Goal: Feedback & Contribution: Contribute content

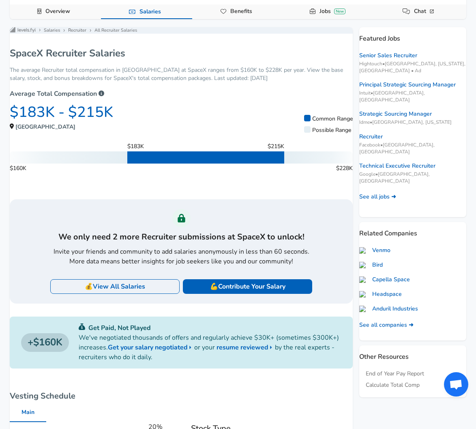
scroll to position [116, 0]
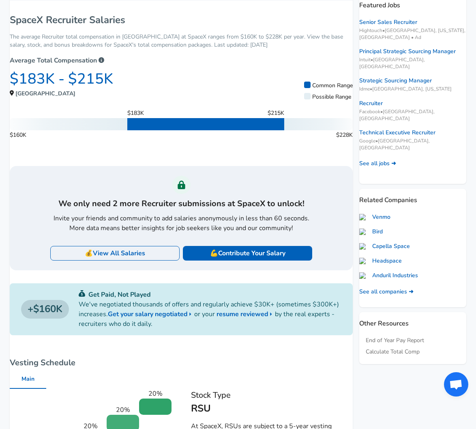
click at [138, 258] on span "Salaries" at bounding box center [133, 253] width 24 height 9
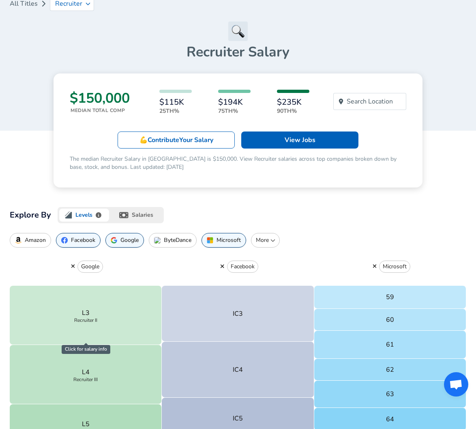
scroll to position [95, 0]
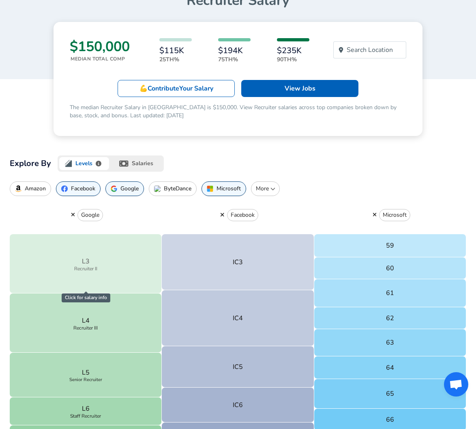
click at [119, 276] on button "L3 Recruiter II" at bounding box center [86, 263] width 152 height 59
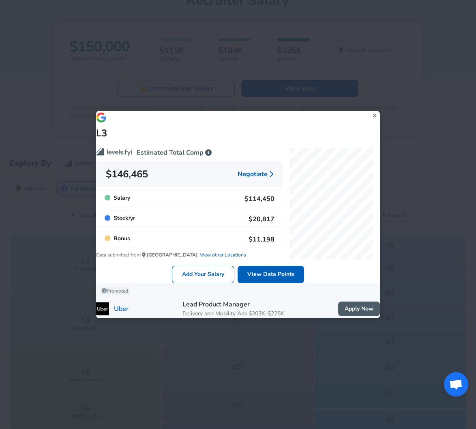
click at [433, 128] on div "L3 Estimated Total Comp $146,465 Negotiate Salary $114,450 Stock / yr $20,817 B…" at bounding box center [238, 214] width 476 height 429
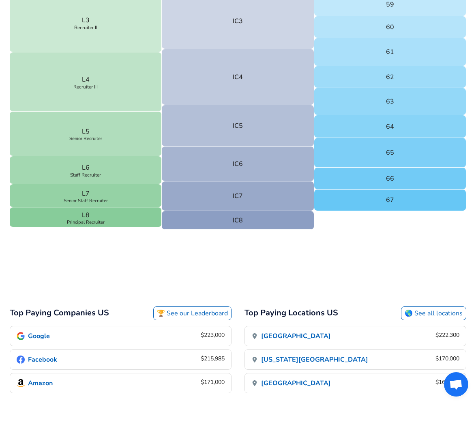
scroll to position [331, 0]
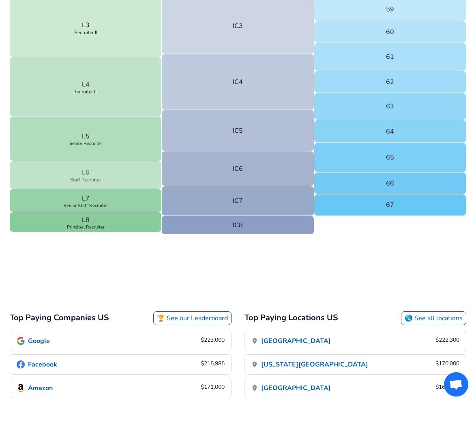
click at [114, 178] on button "L6 Staff Recruiter" at bounding box center [86, 175] width 152 height 28
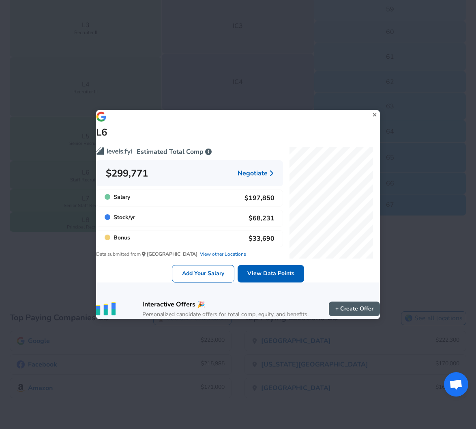
click at [249, 73] on div "L6 Estimated Total Comp $299,771 Negotiate Salary $197,850 Stock / yr $68,231 B…" at bounding box center [238, 214] width 476 height 429
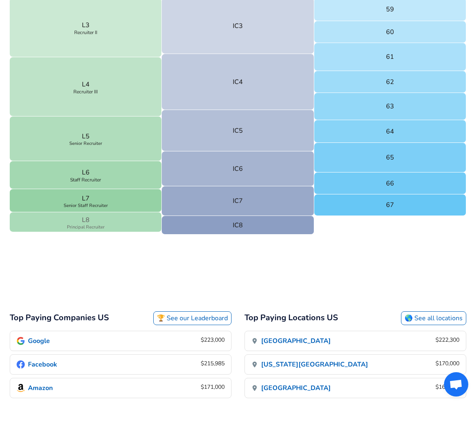
click at [120, 231] on button "L8 Principal Recruiter" at bounding box center [86, 222] width 152 height 20
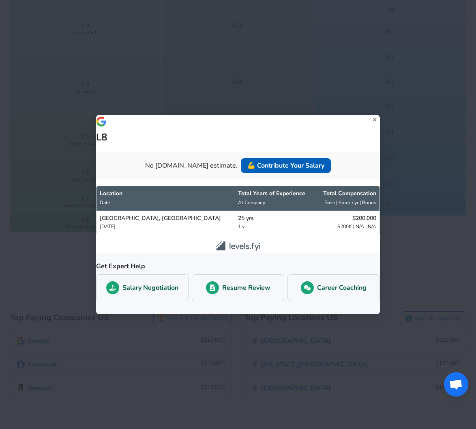
click at [65, 222] on div "L8 No Levels.fyi estimate. 💪 Contribute Your Salary Location Date Total Years o…" at bounding box center [238, 214] width 476 height 429
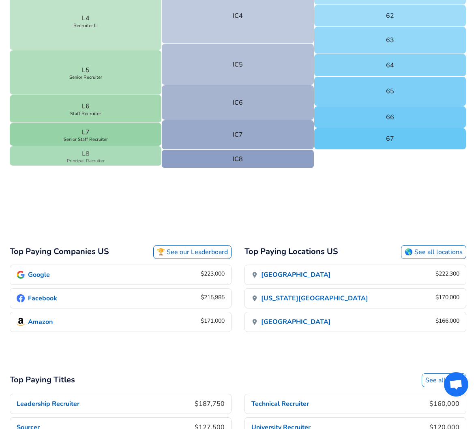
scroll to position [466, 0]
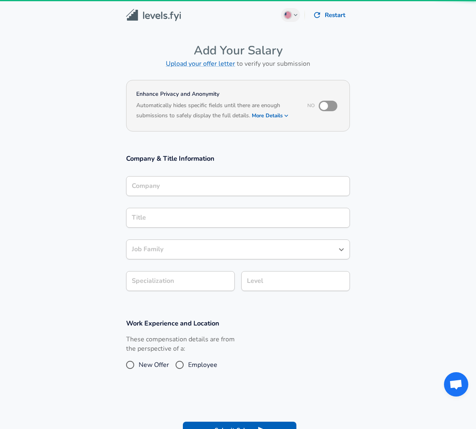
type input "Business Operations"
type input "Anthropic"
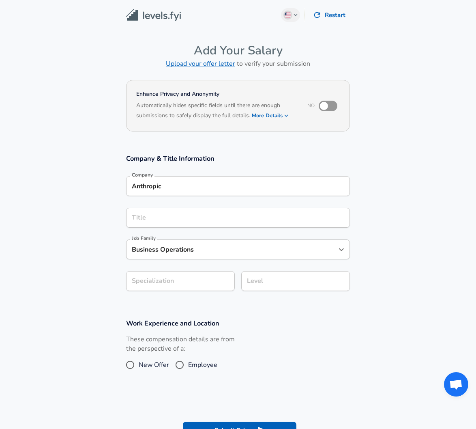
click at [326, 107] on input "checkbox" at bounding box center [324, 105] width 46 height 15
checkbox input "true"
click at [267, 121] on h6 "Based on your submission and the data points that we have already collected, we…" at bounding box center [238, 121] width 204 height 0
click at [265, 116] on button "More Details" at bounding box center [270, 115] width 37 height 11
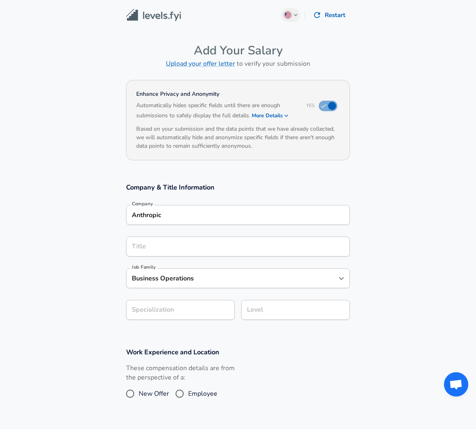
click at [264, 116] on button "More Details" at bounding box center [270, 115] width 37 height 11
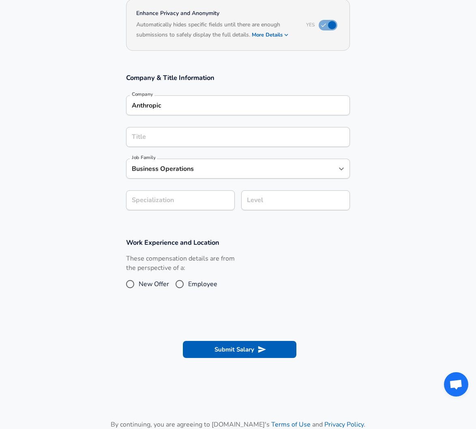
scroll to position [54, 0]
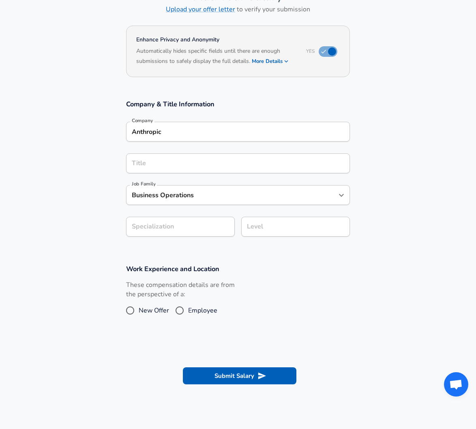
click at [181, 140] on div "Anthropic Company" at bounding box center [238, 132] width 224 height 20
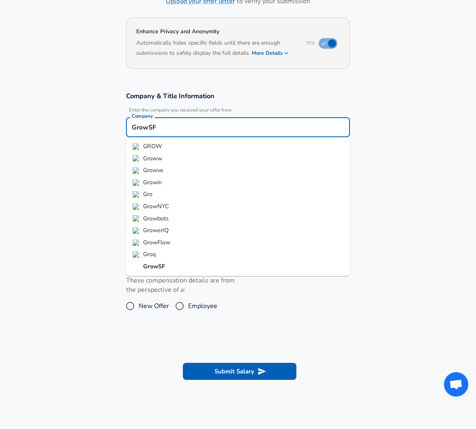
click at [165, 268] on li "GrowSF" at bounding box center [238, 266] width 224 height 12
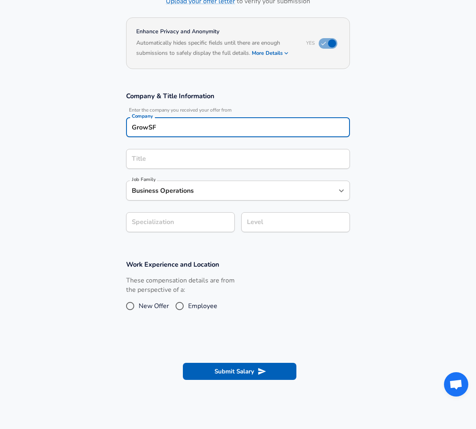
type input "GrowSF"
click at [201, 154] on input "Title" at bounding box center [238, 159] width 217 height 13
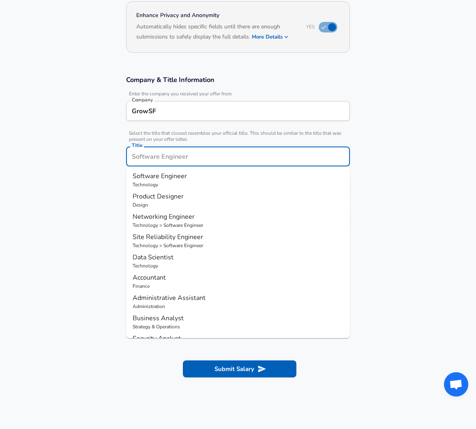
click at [208, 177] on p "Software Engineer" at bounding box center [238, 176] width 211 height 10
type input "Software Engineer"
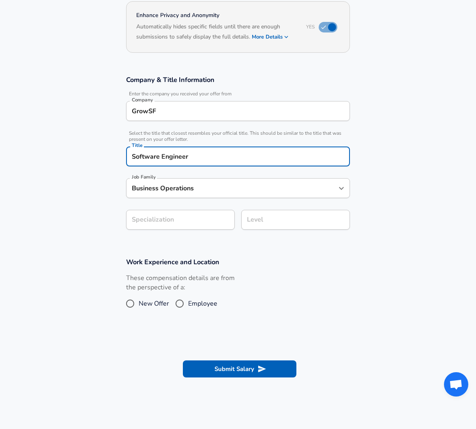
type input "Software Engineer"
click at [186, 213] on body "English ([GEOGRAPHIC_DATA]) Change Restart Add Your Salary Upload your offer le…" at bounding box center [238, 135] width 476 height 429
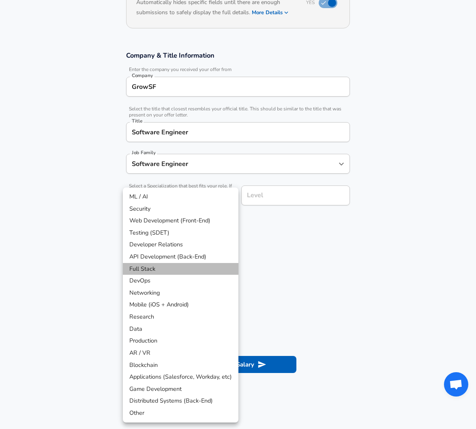
click at [172, 274] on li "Full Stack" at bounding box center [181, 269] width 116 height 12
type input "Full Stack"
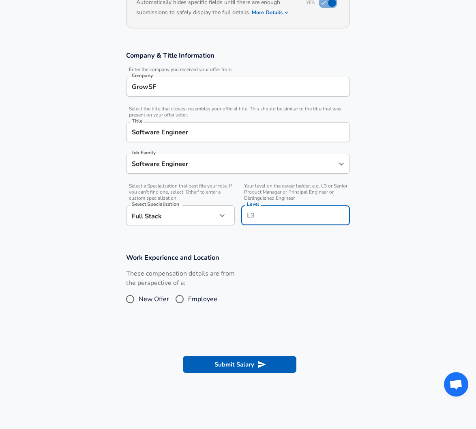
click at [256, 205] on div "Level Level" at bounding box center [295, 216] width 109 height 22
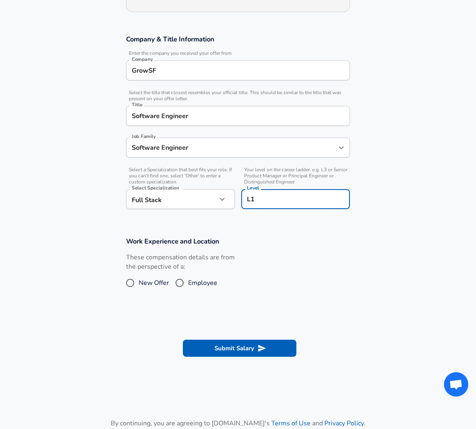
type input "L1"
drag, startPoint x: 142, startPoint y: 283, endPoint x: 157, endPoint y: 290, distance: 17.6
click at [142, 283] on span "New Offer" at bounding box center [154, 283] width 30 height 10
click at [139, 283] on input "New Offer" at bounding box center [130, 282] width 17 height 13
radio input "true"
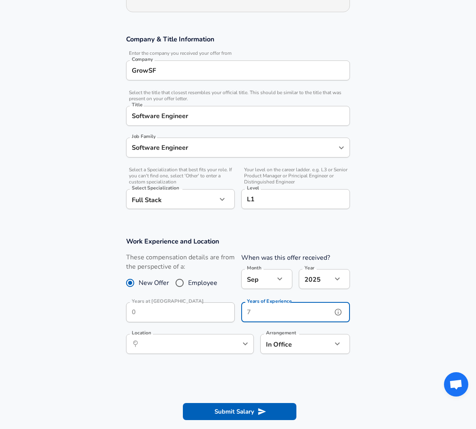
click at [280, 315] on input "Years of Experience" at bounding box center [286, 312] width 91 height 20
type input "1"
click at [176, 354] on div "Location ​ Location" at bounding box center [190, 345] width 128 height 22
type input "6"
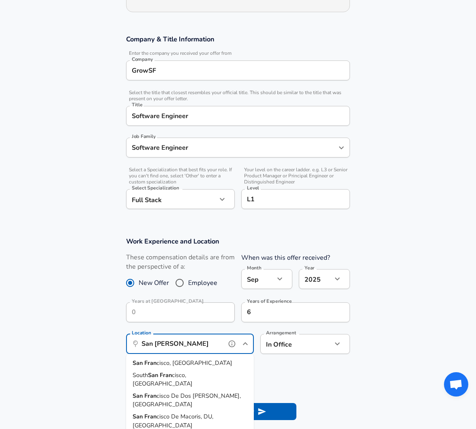
click at [195, 359] on li "San [PERSON_NAME] cisco, [GEOGRAPHIC_DATA]" at bounding box center [190, 363] width 128 height 12
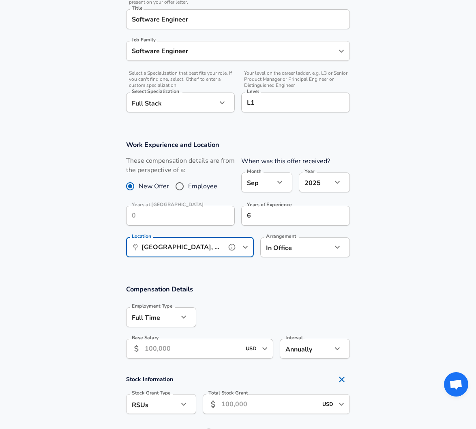
scroll to position [240, 0]
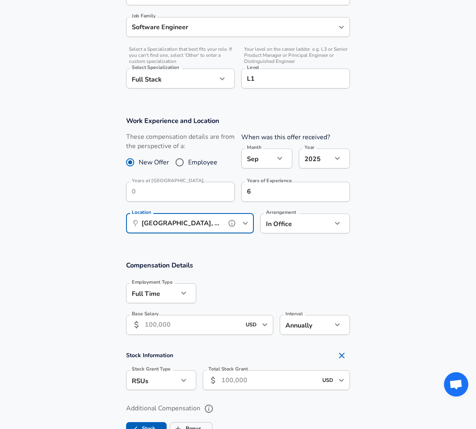
type input "[GEOGRAPHIC_DATA], [GEOGRAPHIC_DATA]"
click at [196, 338] on div "Base Salary ​ USD ​ Base Salary" at bounding box center [197, 324] width 154 height 32
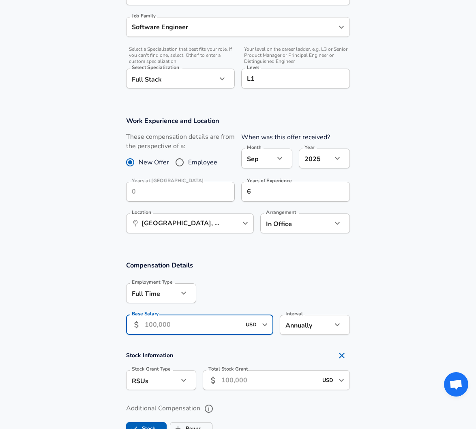
click at [193, 329] on input "Base Salary" at bounding box center [193, 325] width 96 height 20
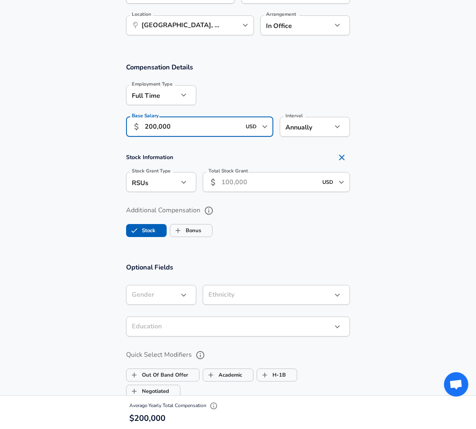
scroll to position [440, 0]
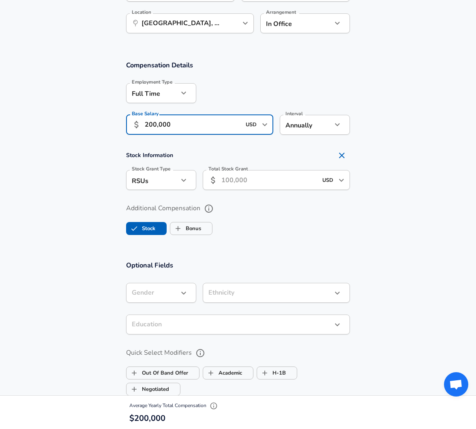
type input "200,000"
click at [140, 222] on input "Stock" at bounding box center [134, 228] width 15 height 15
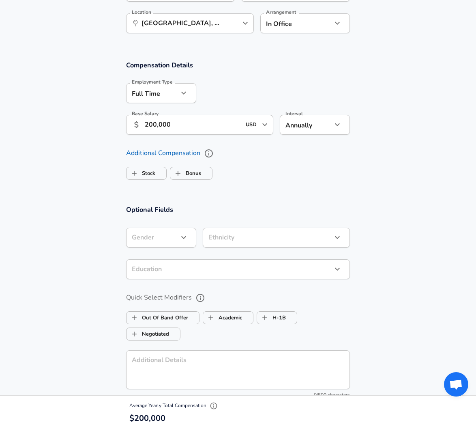
checkbox input "false"
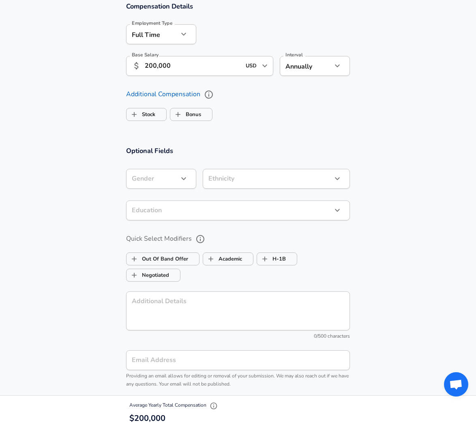
scroll to position [575, 0]
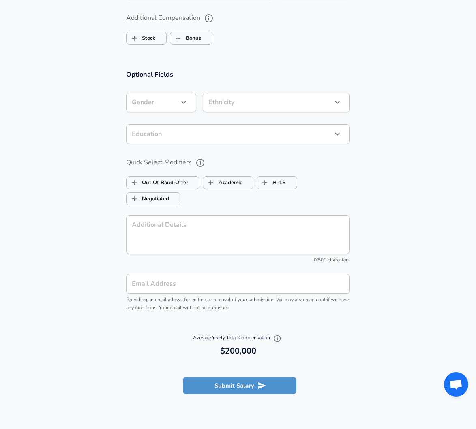
click at [263, 383] on icon "submit" at bounding box center [262, 385] width 9 height 9
